Goal: Information Seeking & Learning: Get advice/opinions

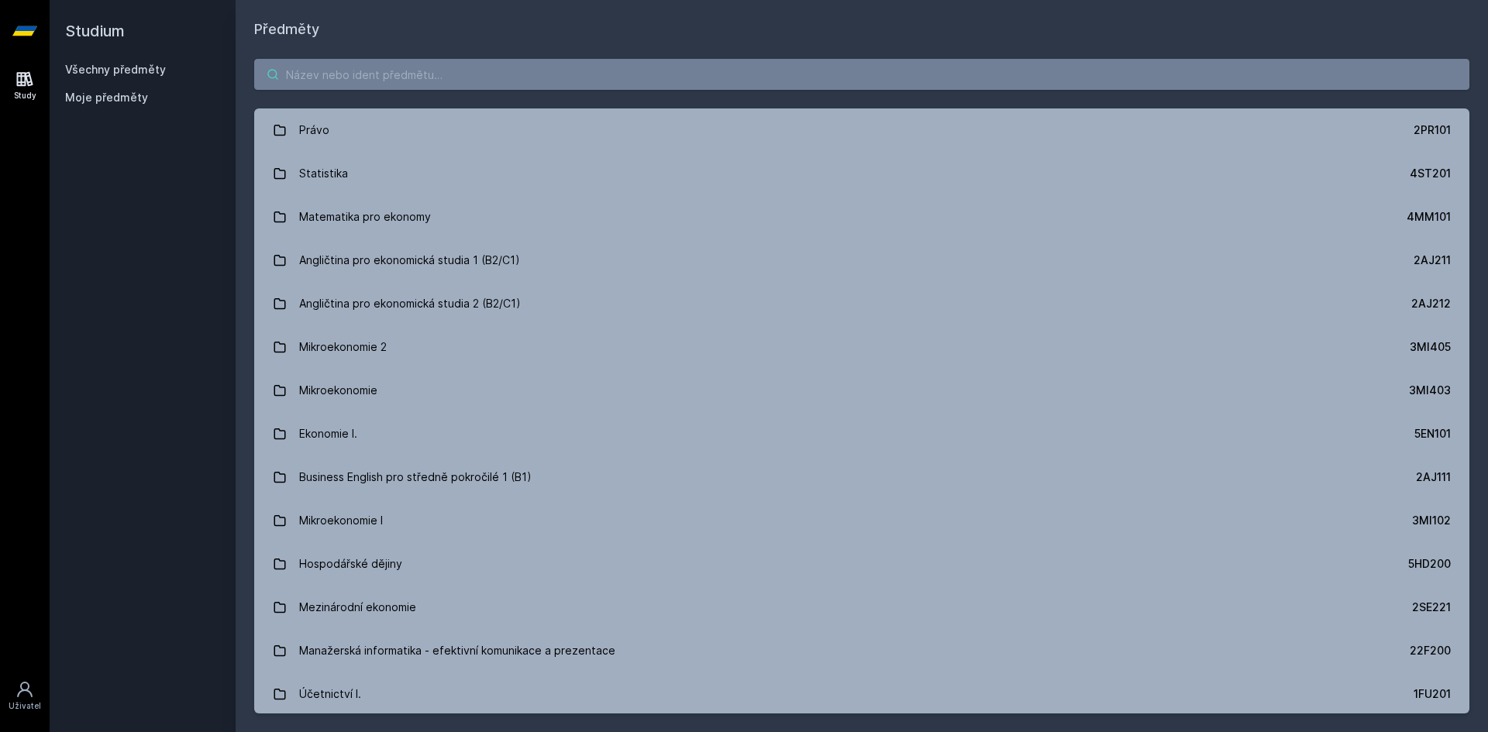
click at [405, 87] on input "search" at bounding box center [861, 74] width 1215 height 31
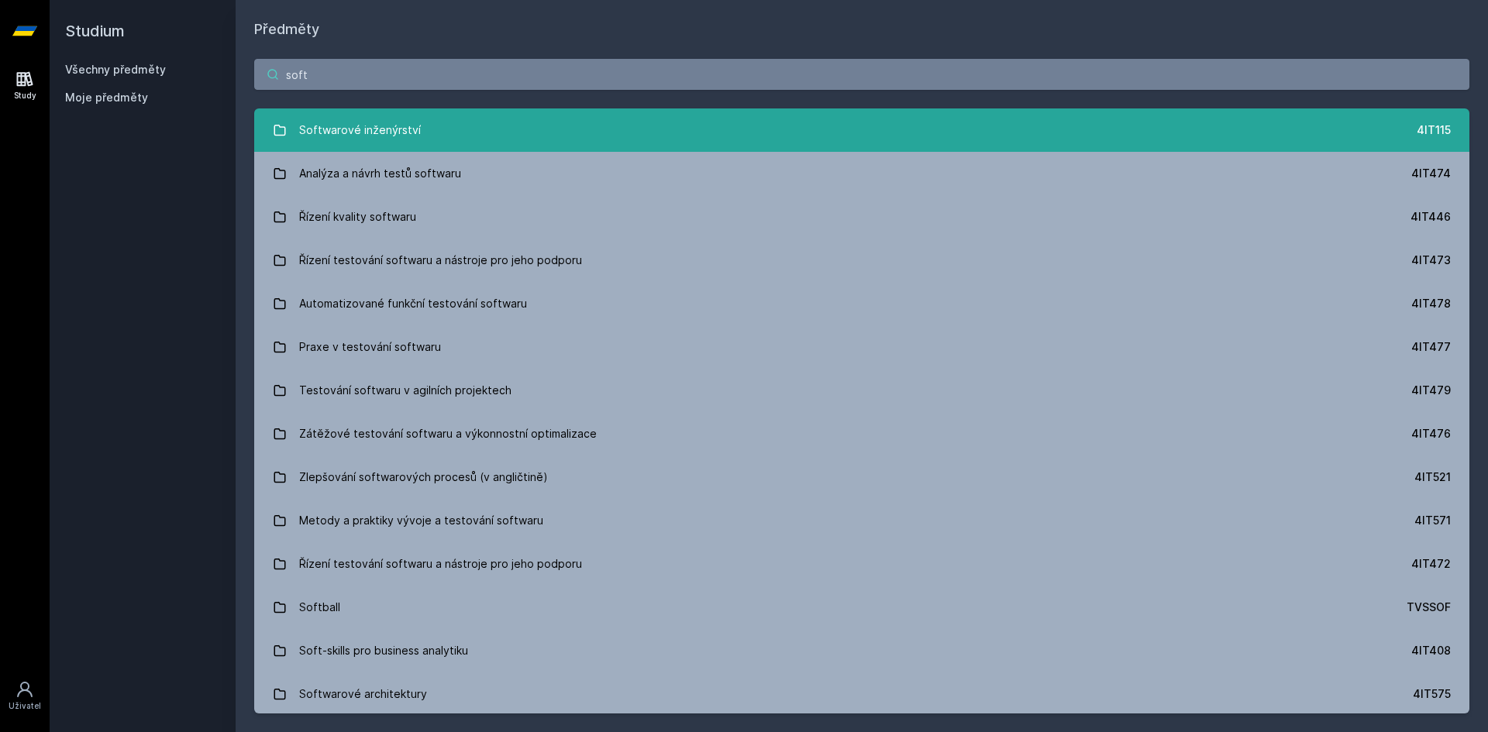
type input "soft"
click at [414, 126] on div "Softwarové inženýrství" at bounding box center [360, 130] width 122 height 31
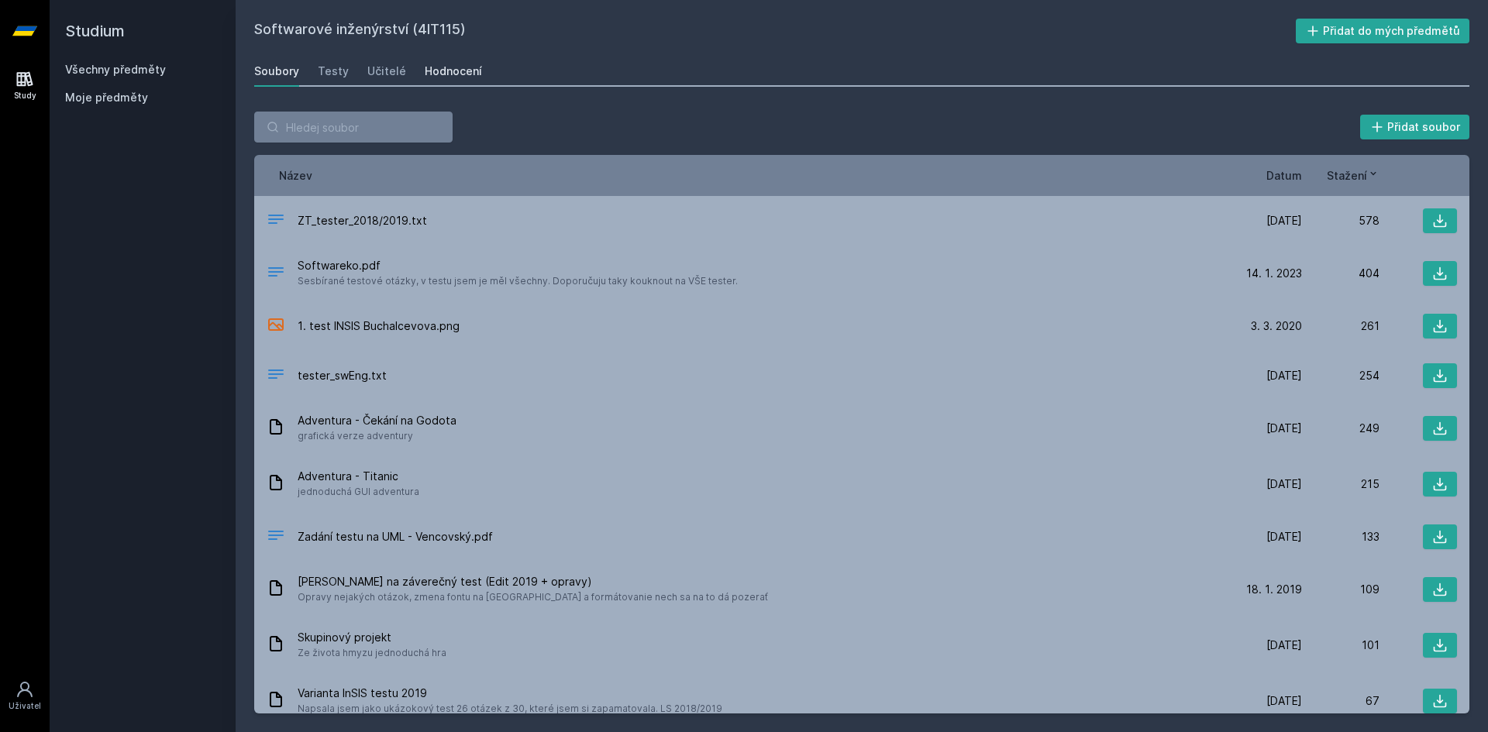
click at [446, 80] on link "Hodnocení" at bounding box center [453, 71] width 57 height 31
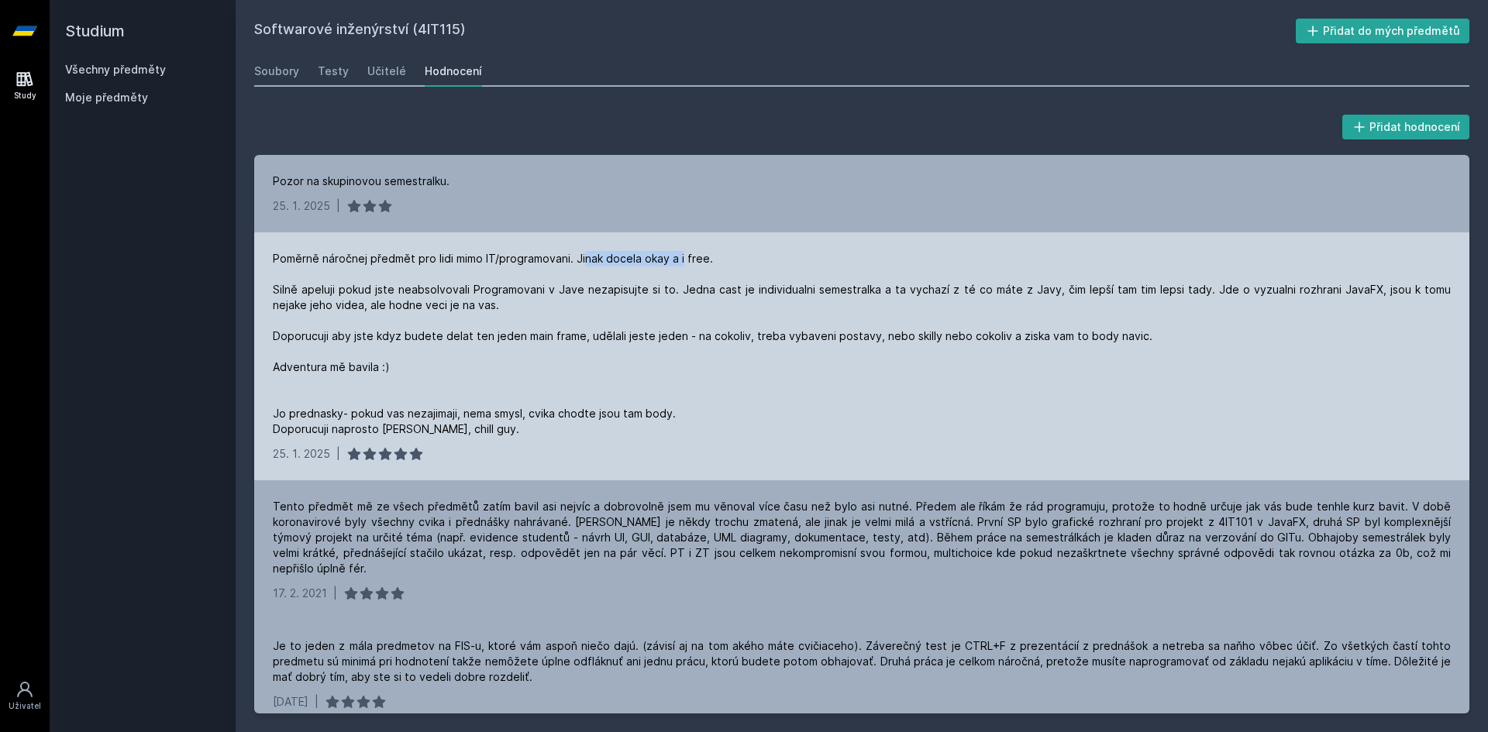
drag, startPoint x: 596, startPoint y: 261, endPoint x: 680, endPoint y: 262, distance: 84.5
click at [680, 262] on div "Poměrně náročnej předmět pro lidi mimo IT/programovani. Jinak docela okay a i f…" at bounding box center [862, 344] width 1178 height 186
click at [275, 265] on div "Poměrně náročnej předmět pro lidi mimo IT/programovani. Jinak docela okay a i f…" at bounding box center [862, 344] width 1178 height 186
drag, startPoint x: 325, startPoint y: 291, endPoint x: 659, endPoint y: 291, distance: 334.7
click at [659, 291] on div "Poměrně náročnej předmět pro lidi mimo IT/programovani. Jinak docela okay a i f…" at bounding box center [862, 344] width 1178 height 186
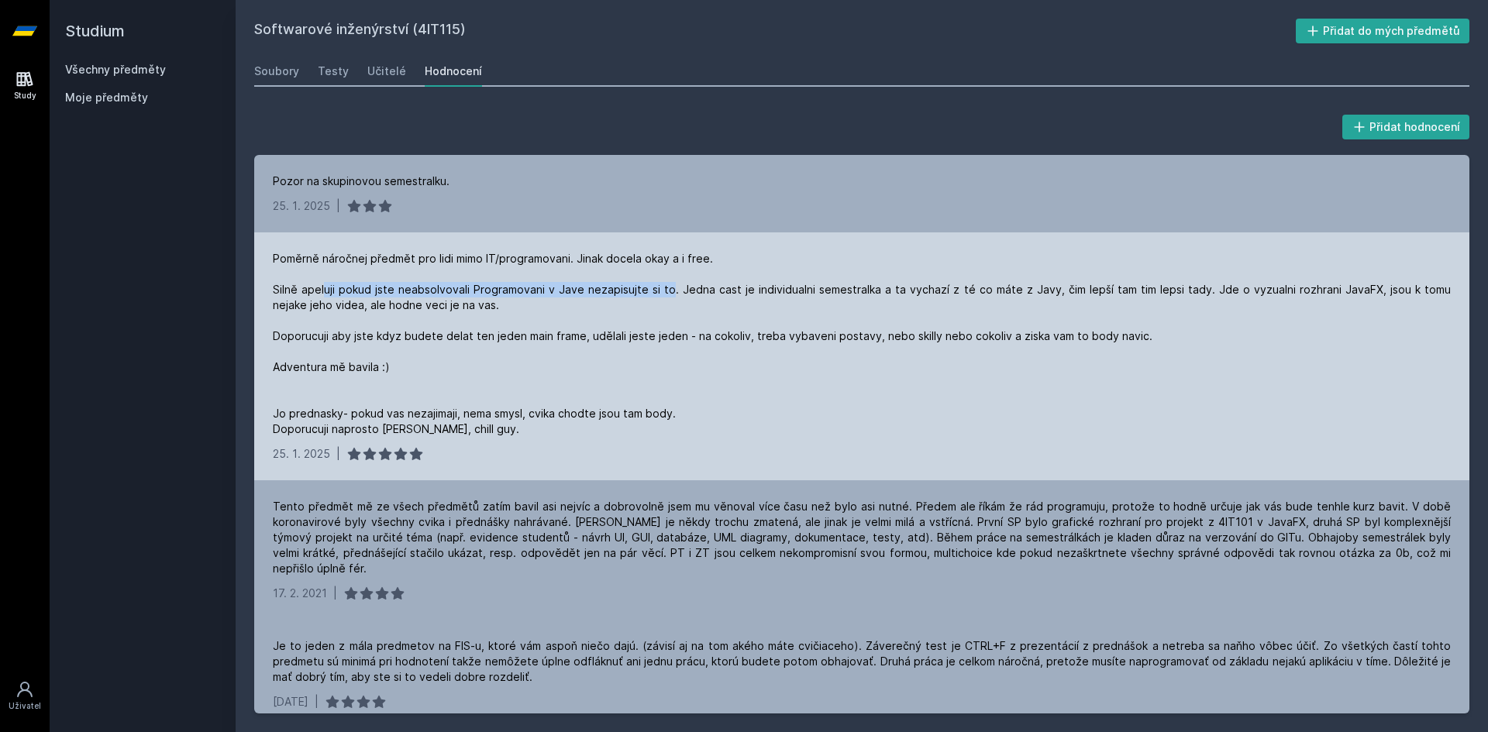
click at [657, 285] on div "Poměrně náročnej předmět pro lidi mimo IT/programovani. Jinak docela okay a i f…" at bounding box center [862, 344] width 1178 height 186
drag, startPoint x: 678, startPoint y: 288, endPoint x: 1223, endPoint y: 284, distance: 545.5
click at [1335, 293] on div "Poměrně náročnej předmět pro lidi mimo IT/programovani. Jinak docela okay a i f…" at bounding box center [862, 344] width 1178 height 186
click at [423, 293] on div "Poměrně náročnej předmět pro lidi mimo IT/programovani. Jinak docela okay a i f…" at bounding box center [862, 344] width 1178 height 186
drag, startPoint x: 351, startPoint y: 291, endPoint x: 510, endPoint y: 296, distance: 158.9
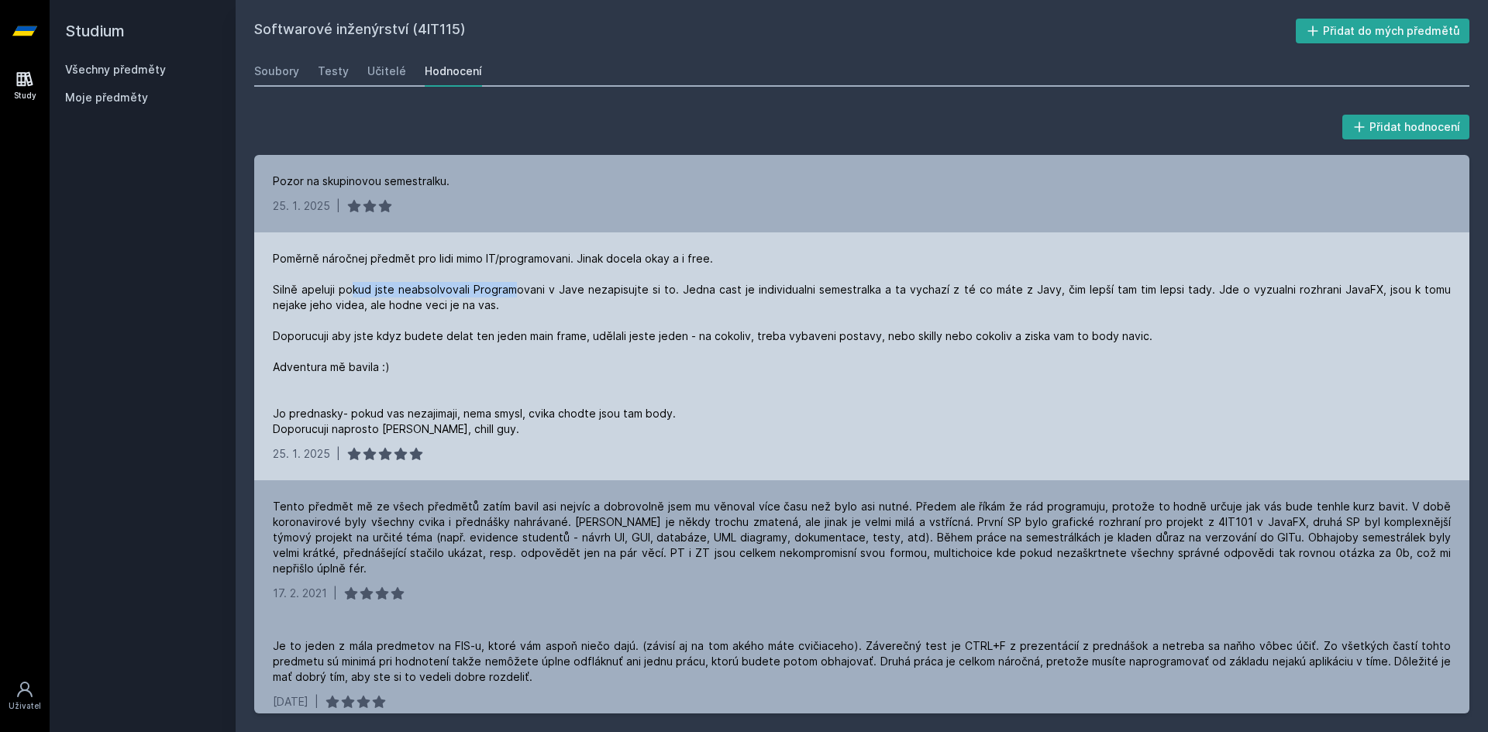
click at [510, 296] on div "Poměrně náročnej předmět pro lidi mimo IT/programovani. Jinak docela okay a i f…" at bounding box center [862, 344] width 1178 height 186
click at [318, 359] on div "Poměrně náročnej předmět pro lidi mimo IT/programovani. Jinak docela okay a i f…" at bounding box center [862, 344] width 1178 height 186
drag, startPoint x: 281, startPoint y: 331, endPoint x: 614, endPoint y: 342, distance: 333.3
click at [676, 341] on div "Poměrně náročnej předmět pro lidi mimo IT/programovani. Jinak docela okay a i f…" at bounding box center [862, 344] width 1178 height 186
drag, startPoint x: 526, startPoint y: 342, endPoint x: 320, endPoint y: 428, distance: 223.6
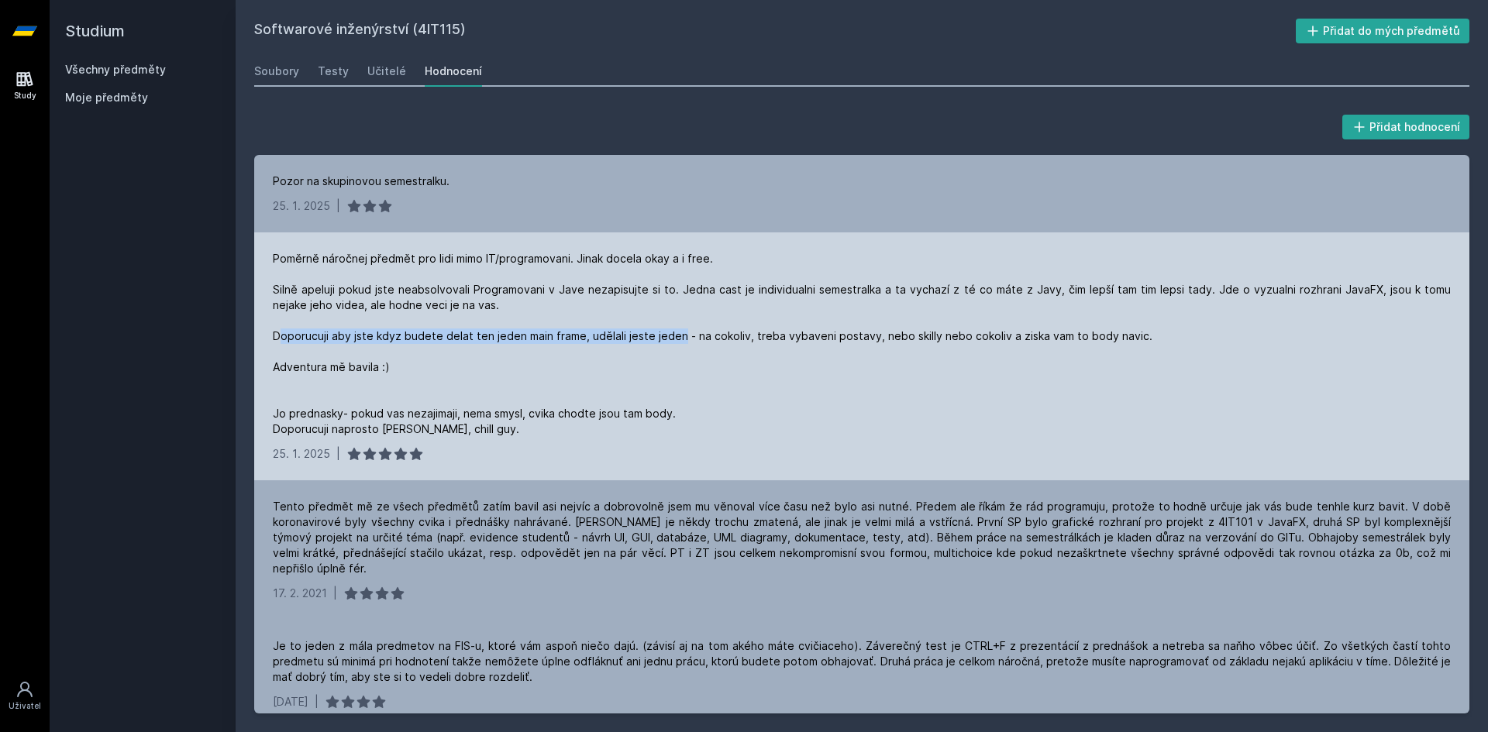
click at [525, 342] on div "Poměrně náročnej předmět pro lidi mimo IT/programovani. Jinak docela okay a i f…" at bounding box center [862, 344] width 1178 height 186
drag, startPoint x: 295, startPoint y: 417, endPoint x: 390, endPoint y: 416, distance: 95.3
click at [390, 416] on div "Poměrně náročnej předmět pro lidi mimo IT/programovani. Jinak docela okay a i f…" at bounding box center [862, 344] width 1178 height 186
click at [469, 415] on div "Poměrně náročnej předmět pro lidi mimo IT/programovani. Jinak docela okay a i f…" at bounding box center [862, 344] width 1178 height 186
drag, startPoint x: 542, startPoint y: 407, endPoint x: 649, endPoint y: 408, distance: 107.7
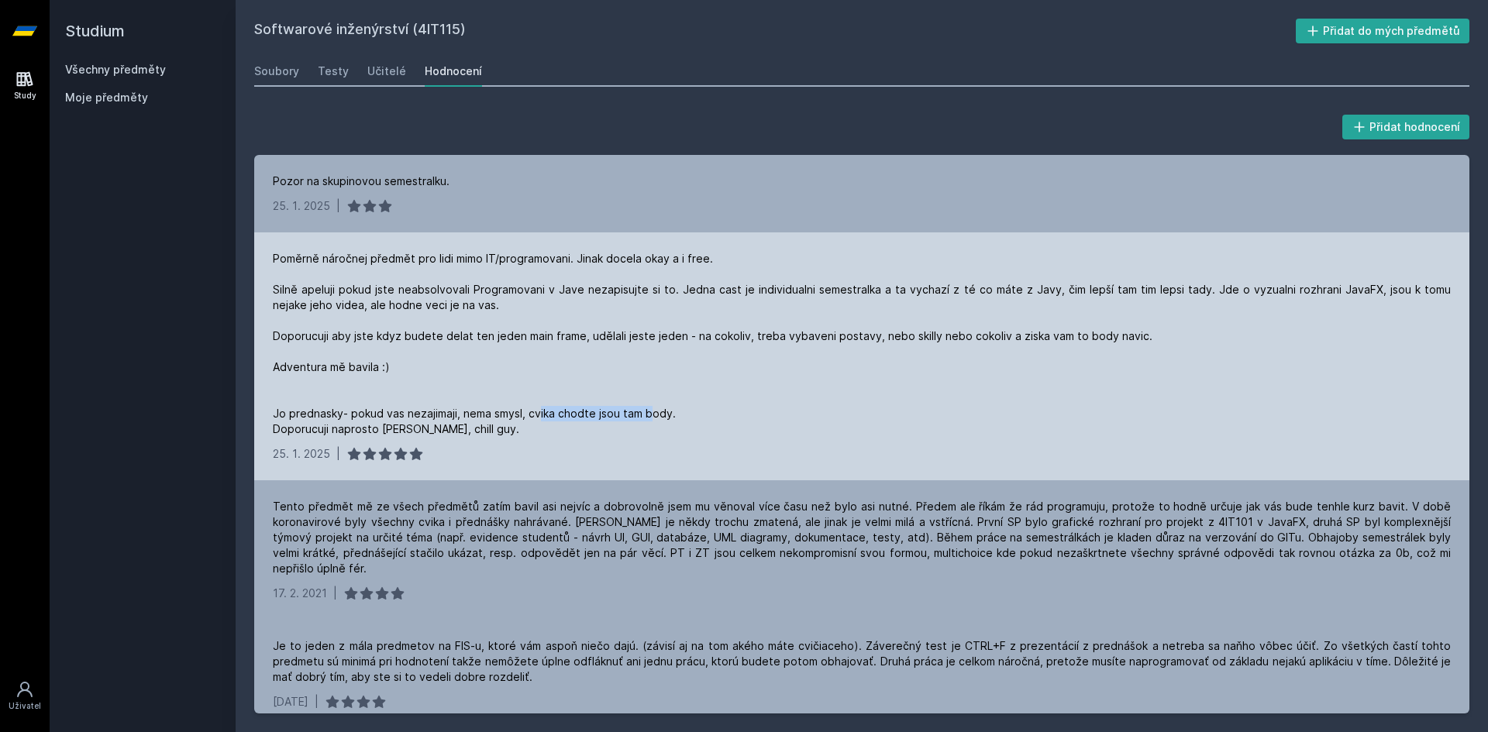
click at [649, 408] on div "Poměrně náročnej předmět pro lidi mimo IT/programovani. Jinak docela okay a i f…" at bounding box center [862, 344] width 1178 height 186
click at [567, 406] on div "Poměrně náročnej předmět pro lidi mimo IT/programovani. Jinak docela okay a i f…" at bounding box center [862, 344] width 1178 height 186
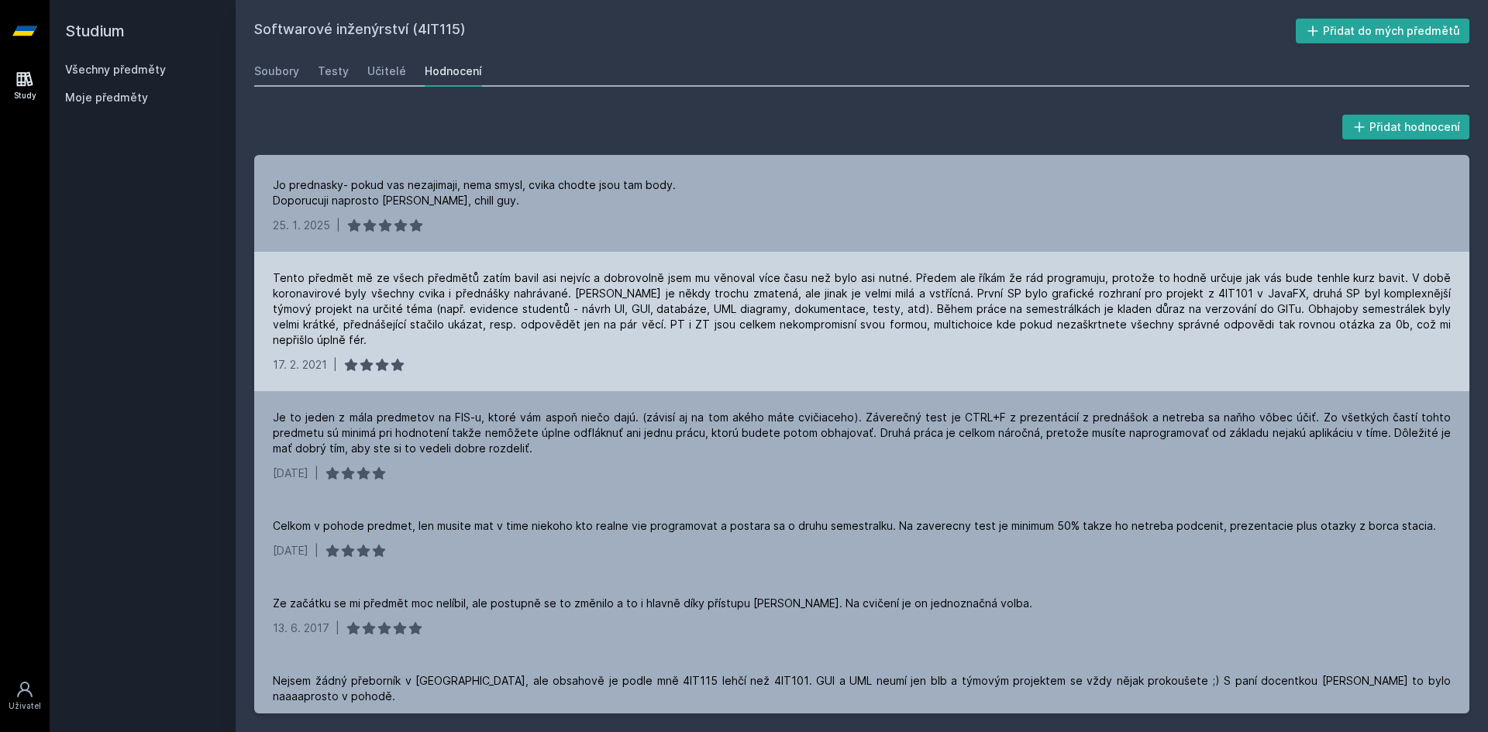
scroll to position [232, 0]
click at [655, 318] on div "Tento předmět mě ze všech předmětů zatím bavil asi nejvíc a dobrovolně jsem mu …" at bounding box center [862, 305] width 1178 height 77
drag, startPoint x: 655, startPoint y: 322, endPoint x: 517, endPoint y: 329, distance: 138.9
click at [517, 329] on div "Tento předmět mě ze všech předmětů zatím bavil asi nejvíc a dobrovolně jsem mu …" at bounding box center [862, 305] width 1178 height 77
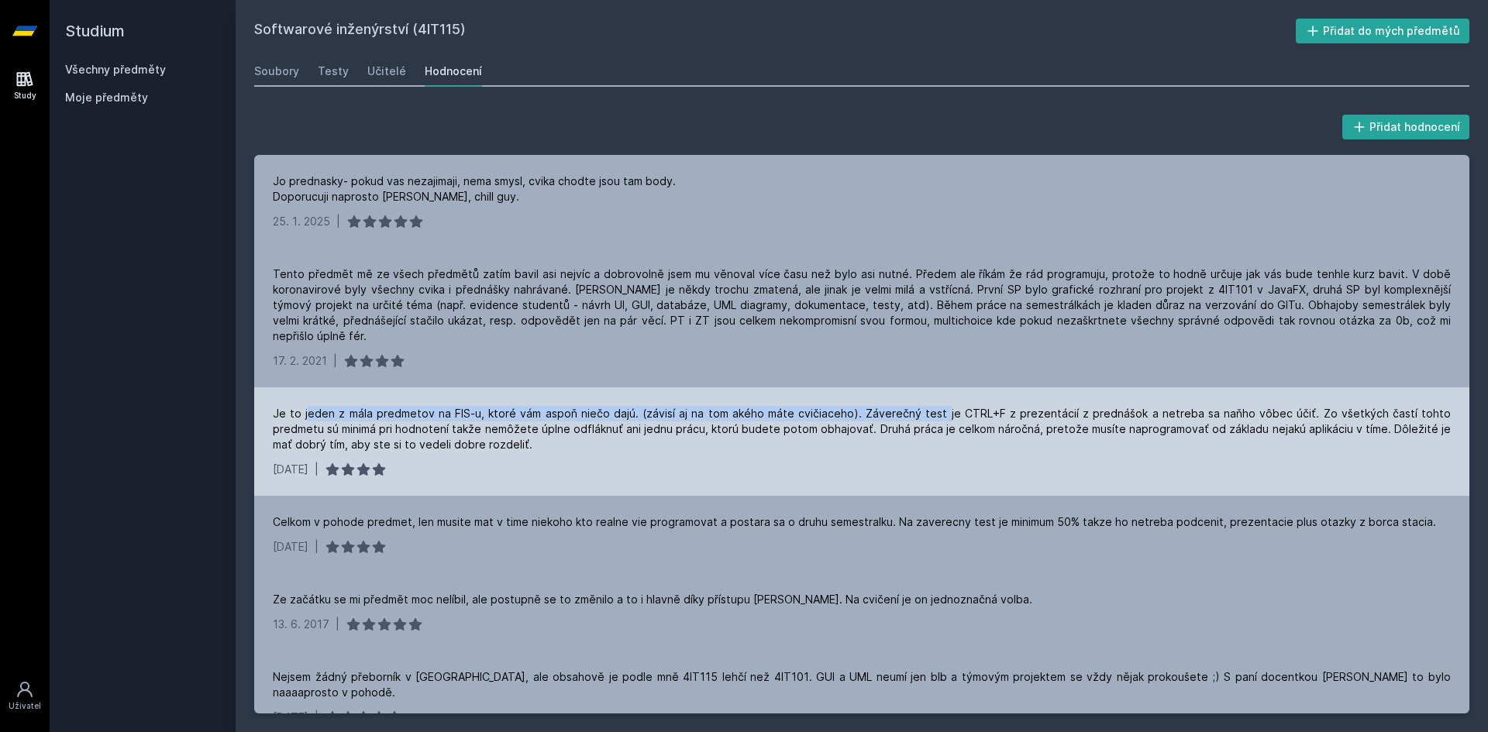
drag, startPoint x: 307, startPoint y: 446, endPoint x: 917, endPoint y: 448, distance: 610.5
click at [917, 448] on div "Je to jeden z mála predmetov na FIS-u, ktoré vám aspoň niečo dajú. (závisí aj n…" at bounding box center [862, 429] width 1178 height 46
click at [609, 449] on div "Je to jeden z mála predmetov na FIS-u, ktoré vám aspoň niečo dajú. (závisí aj n…" at bounding box center [862, 429] width 1178 height 46
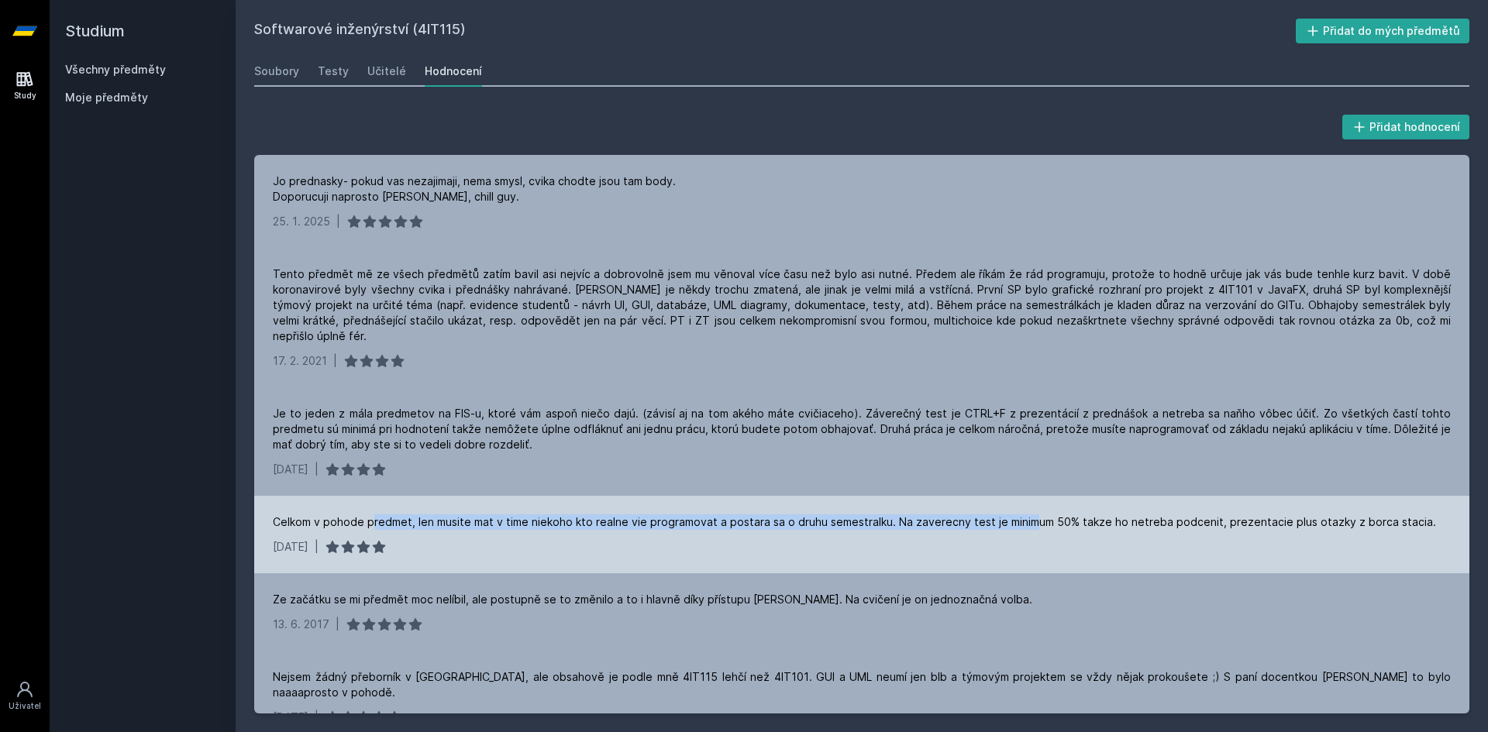
drag, startPoint x: 378, startPoint y: 554, endPoint x: 1028, endPoint y: 559, distance: 650.0
click at [1028, 530] on div "Celkom v pohode predmet, len musite mat v time niekoho kto realne vie programov…" at bounding box center [854, 521] width 1163 height 15
click at [1000, 530] on div "Celkom v pohode predmet, len musite mat v time niekoho kto realne vie programov…" at bounding box center [854, 521] width 1163 height 15
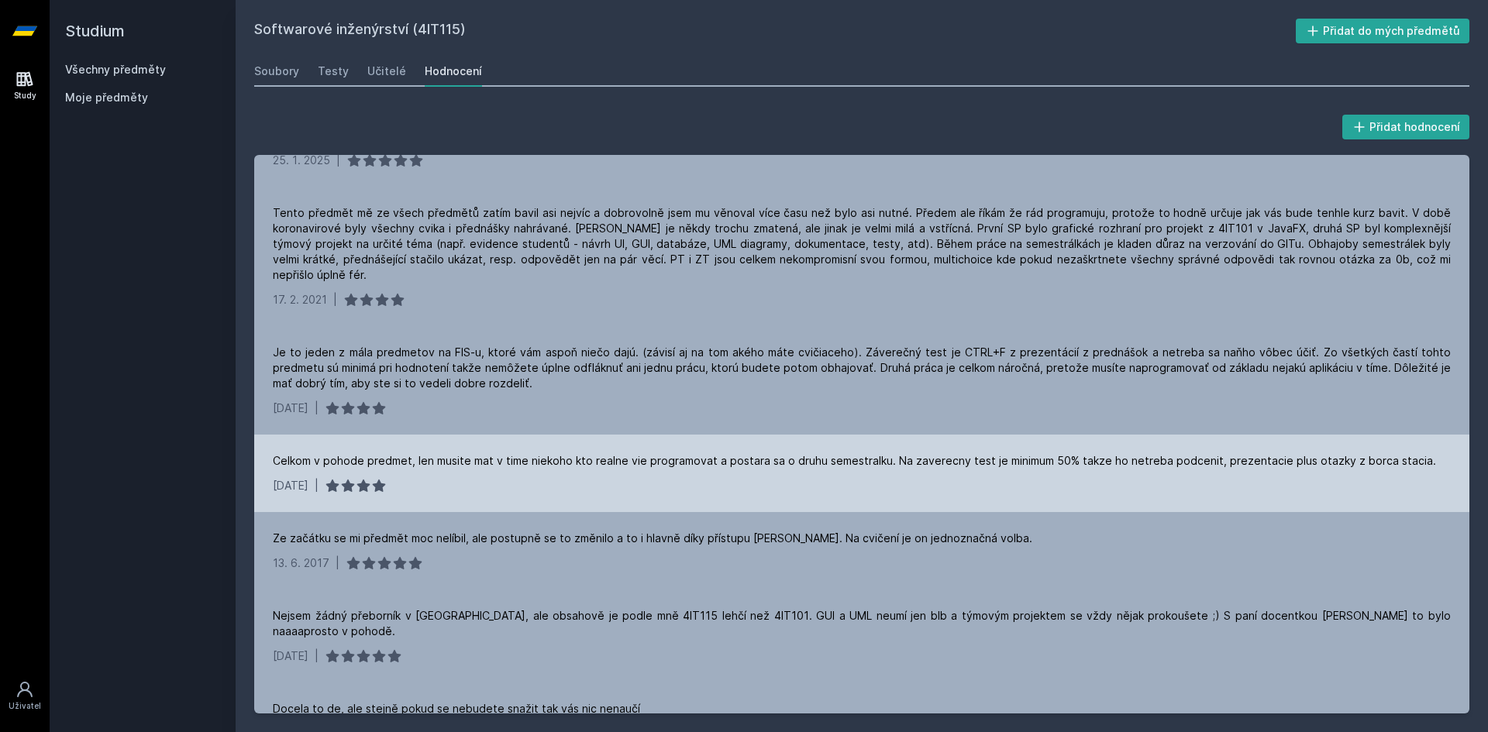
scroll to position [387, 0]
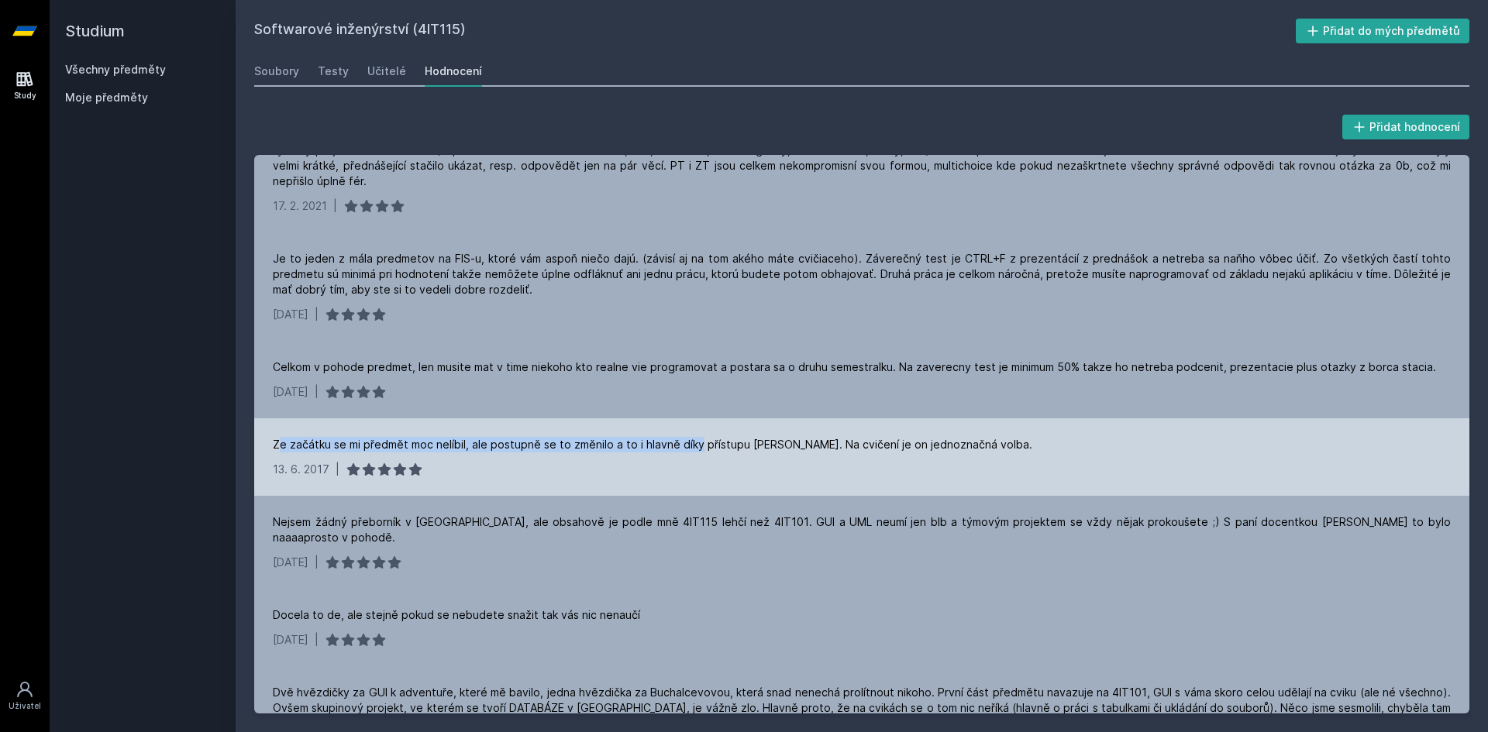
drag, startPoint x: 279, startPoint y: 472, endPoint x: 696, endPoint y: 477, distance: 416.9
click at [696, 452] on div "Ze začátku se mi předmět moc nelíbil, ale postupně se to změnilo a to i hlavně …" at bounding box center [652, 444] width 759 height 15
click at [597, 452] on div "Ze začátku se mi předmět moc nelíbil, ale postupně se to změnilo a to i hlavně …" at bounding box center [652, 444] width 759 height 15
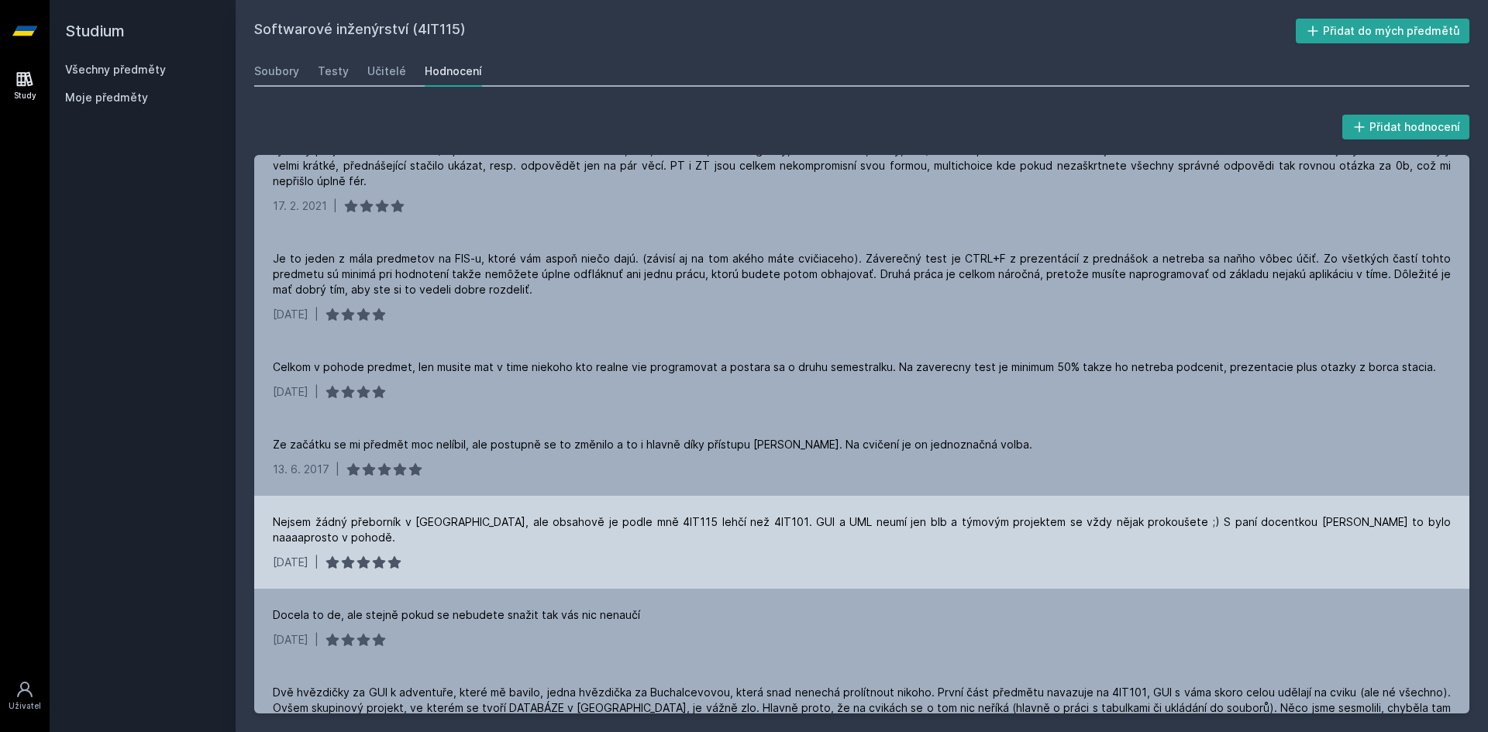
scroll to position [697, 0]
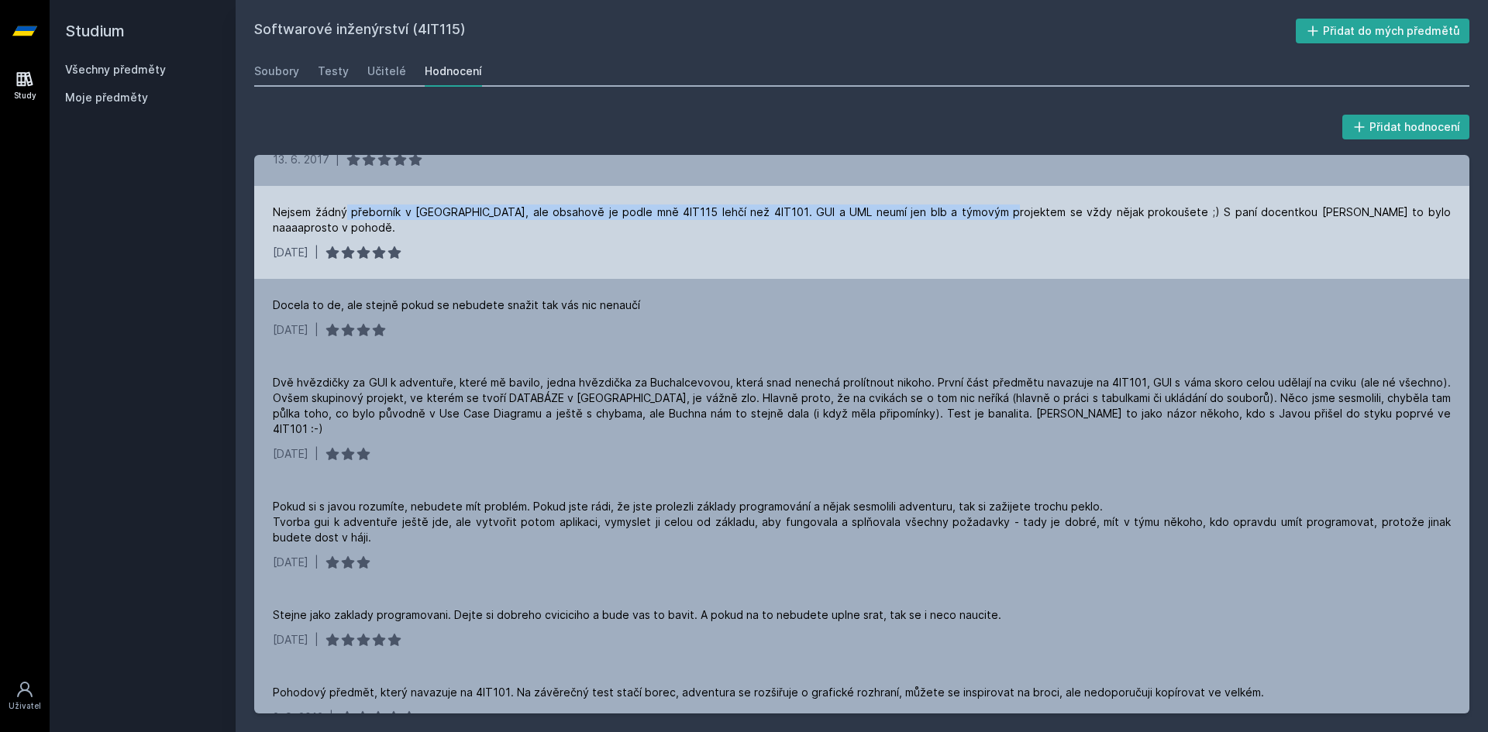
drag, startPoint x: 342, startPoint y: 246, endPoint x: 970, endPoint y: 252, distance: 627.6
click at [970, 252] on div "Nejsem žádný přeborník v [GEOGRAPHIC_DATA], ale obsahově je podle mně 4IT115 le…" at bounding box center [861, 232] width 1215 height 93
click at [827, 236] on div "Nejsem žádný přeborník v [GEOGRAPHIC_DATA], ale obsahově je podle mně 4IT115 le…" at bounding box center [862, 220] width 1178 height 31
